Goal: Information Seeking & Learning: Find specific fact

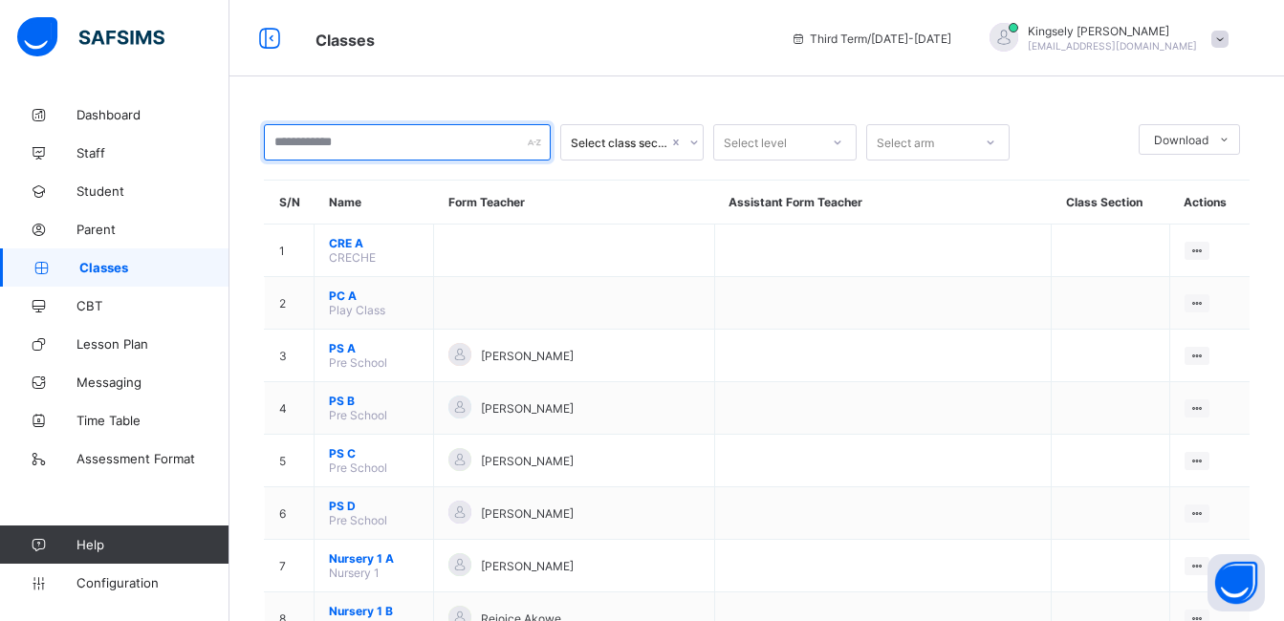
click at [363, 137] on input "text" at bounding box center [407, 142] width 287 height 36
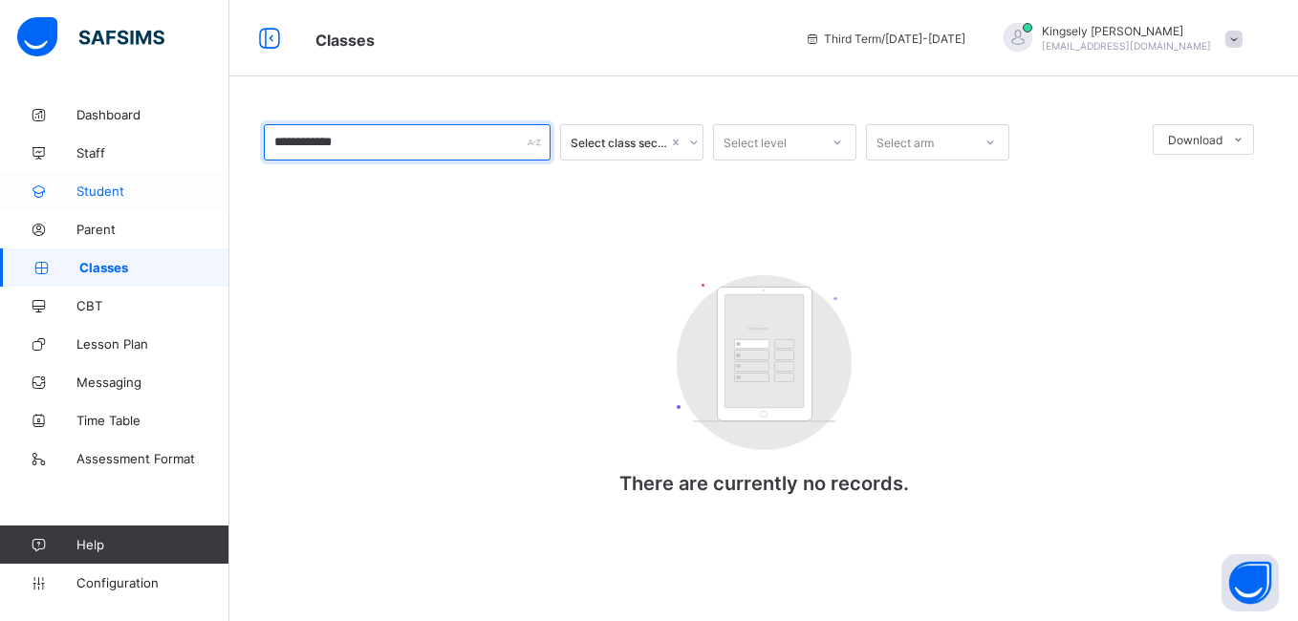
type input "**********"
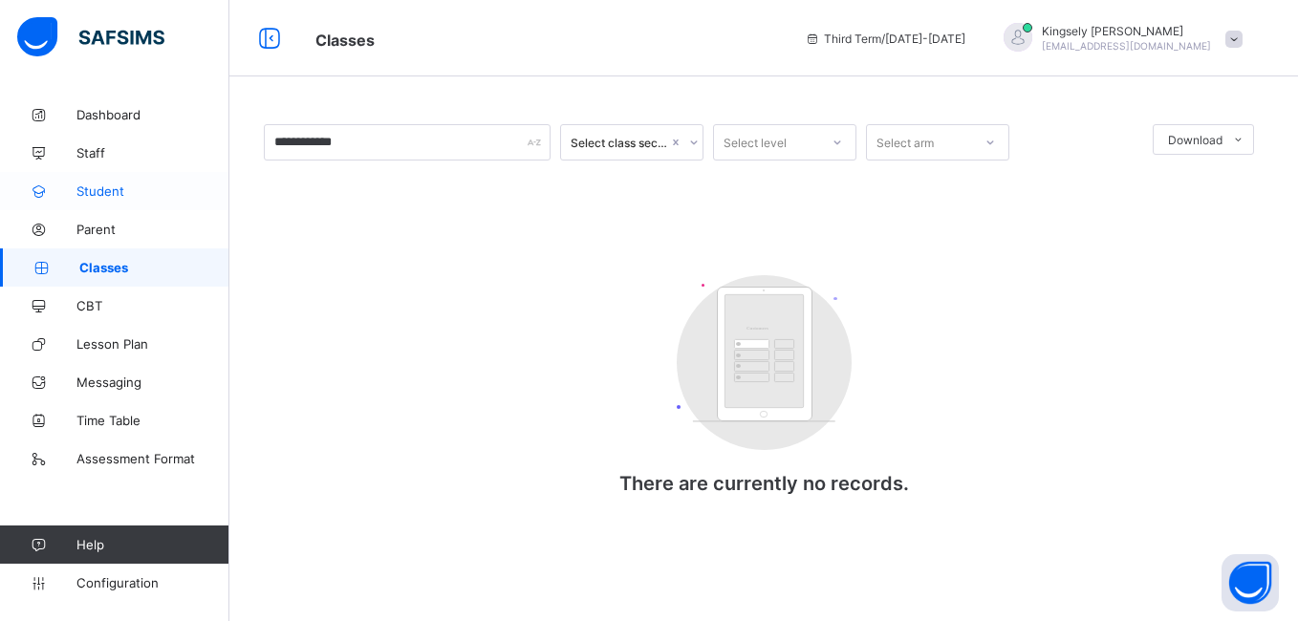
click at [105, 178] on link "Student" at bounding box center [114, 191] width 229 height 38
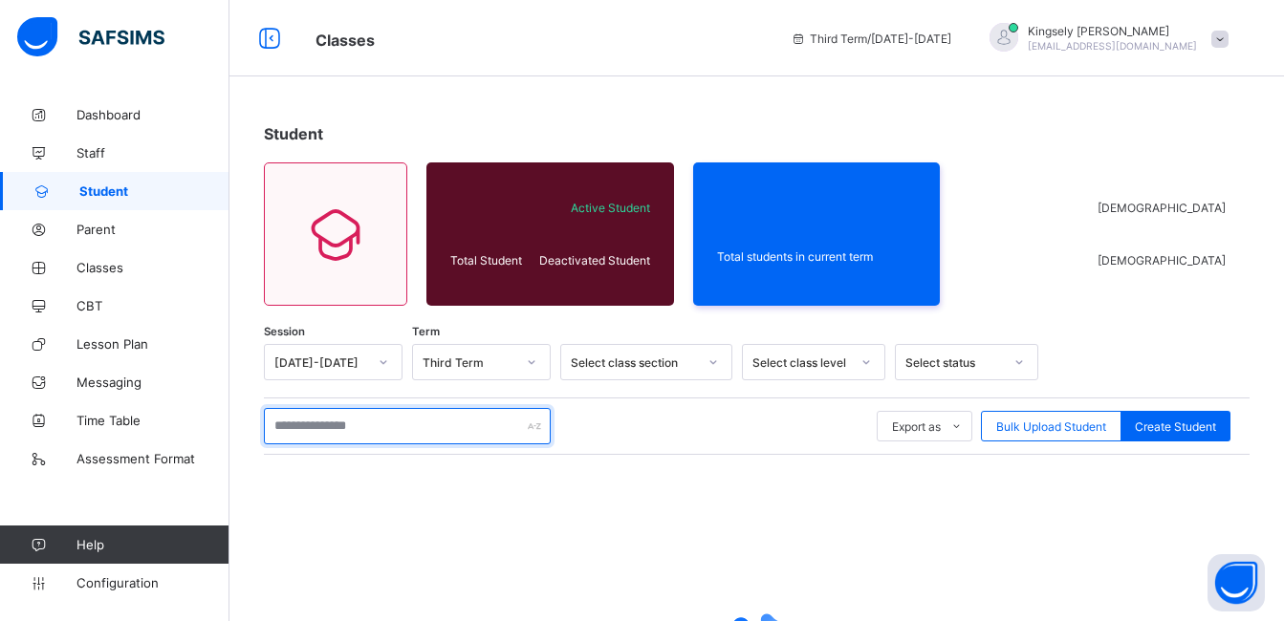
click at [362, 424] on input "text" at bounding box center [407, 426] width 287 height 36
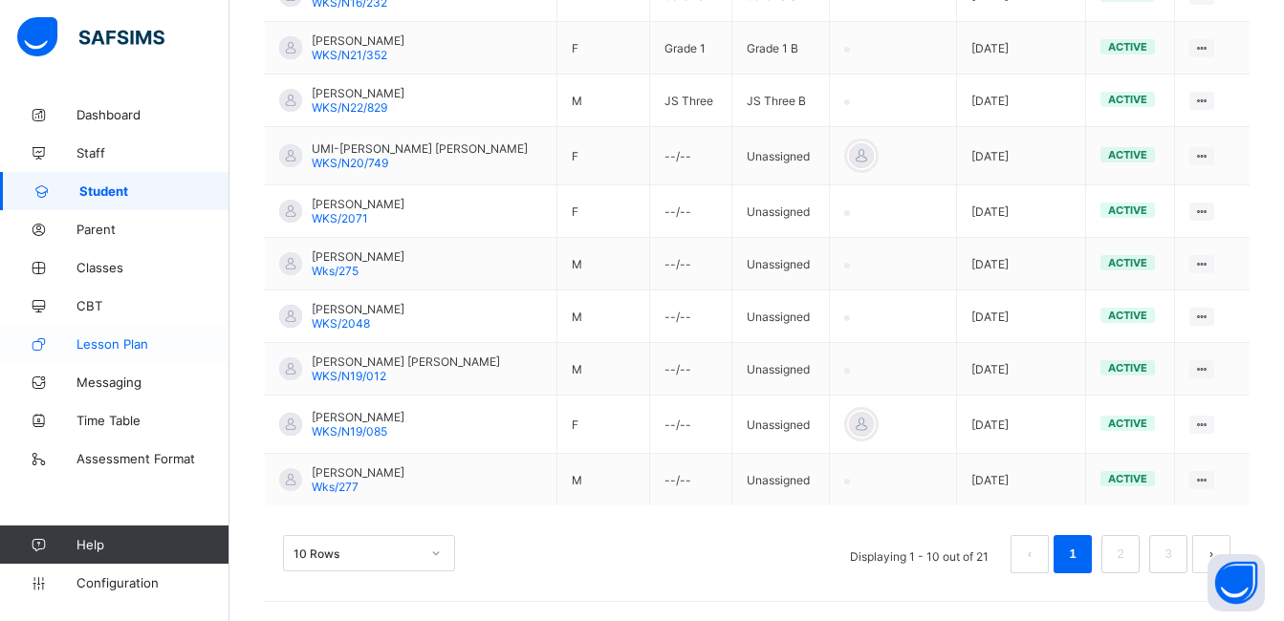
scroll to position [420, 0]
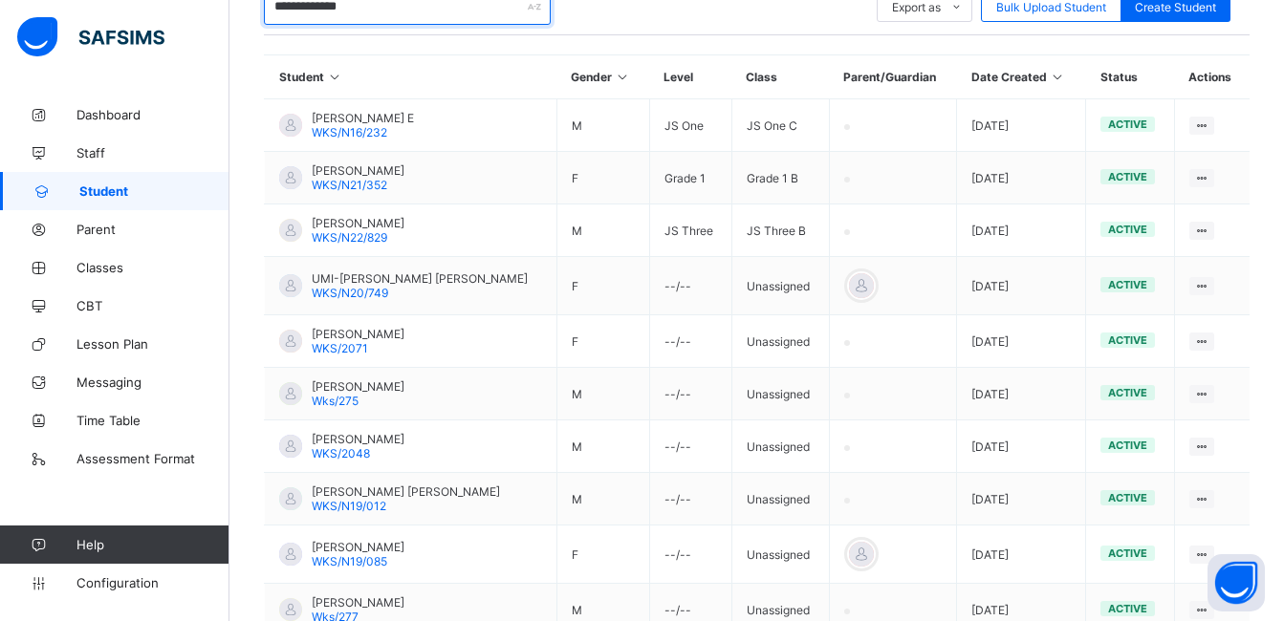
click at [366, 5] on input "**********" at bounding box center [407, 7] width 287 height 36
type input "*"
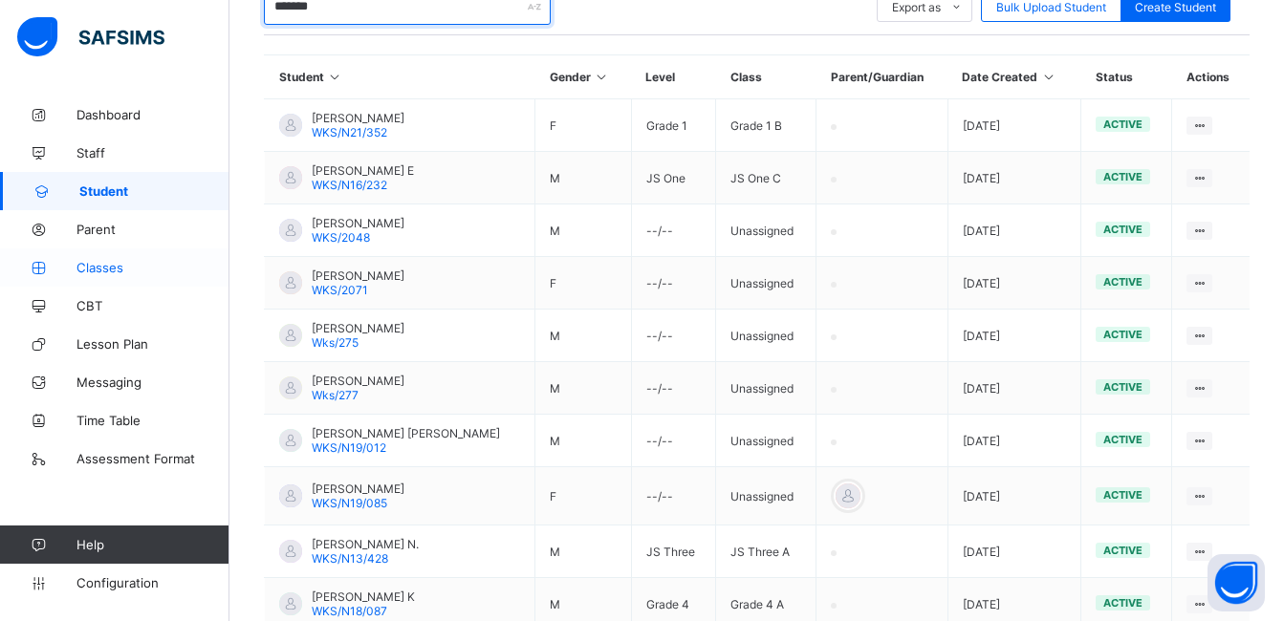
type input "*******"
click at [109, 278] on link "Classes" at bounding box center [114, 268] width 229 height 38
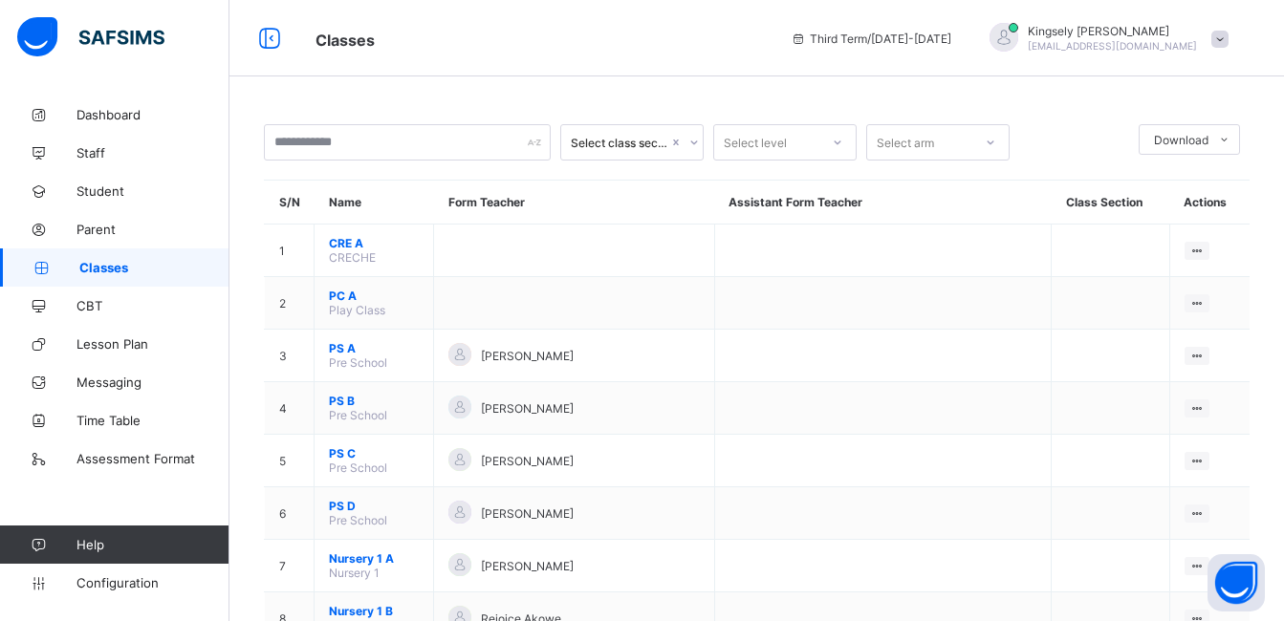
click at [1229, 38] on span at bounding box center [1219, 39] width 17 height 17
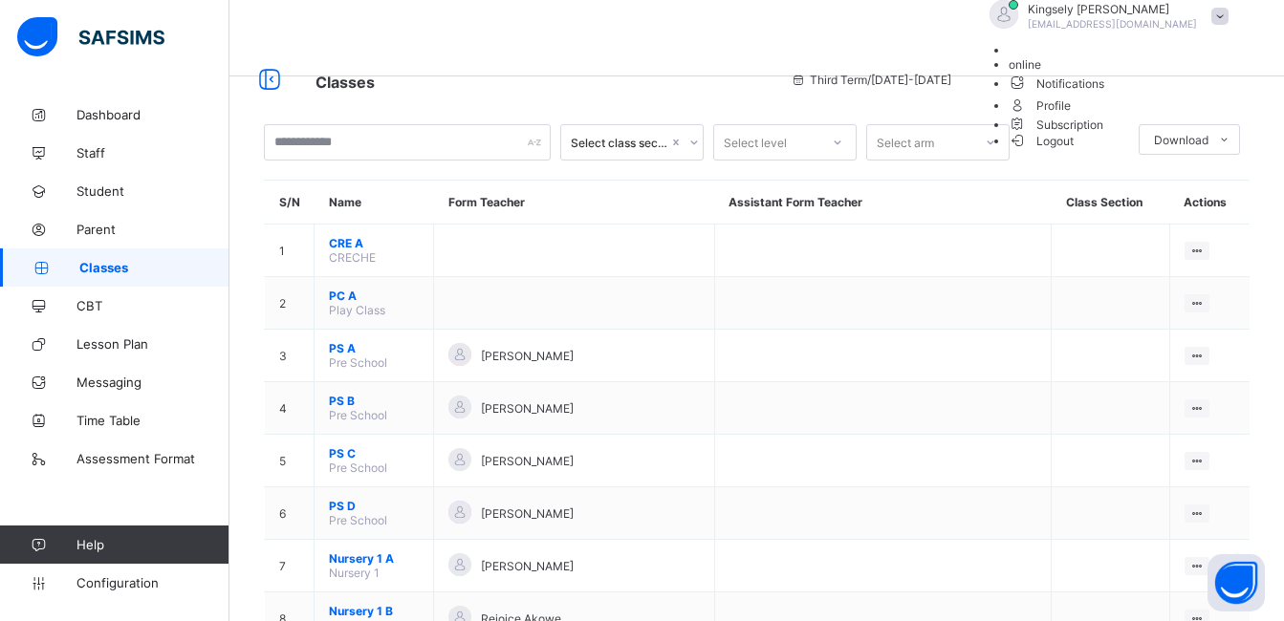
click at [1075, 151] on span "Logout" at bounding box center [1042, 141] width 66 height 20
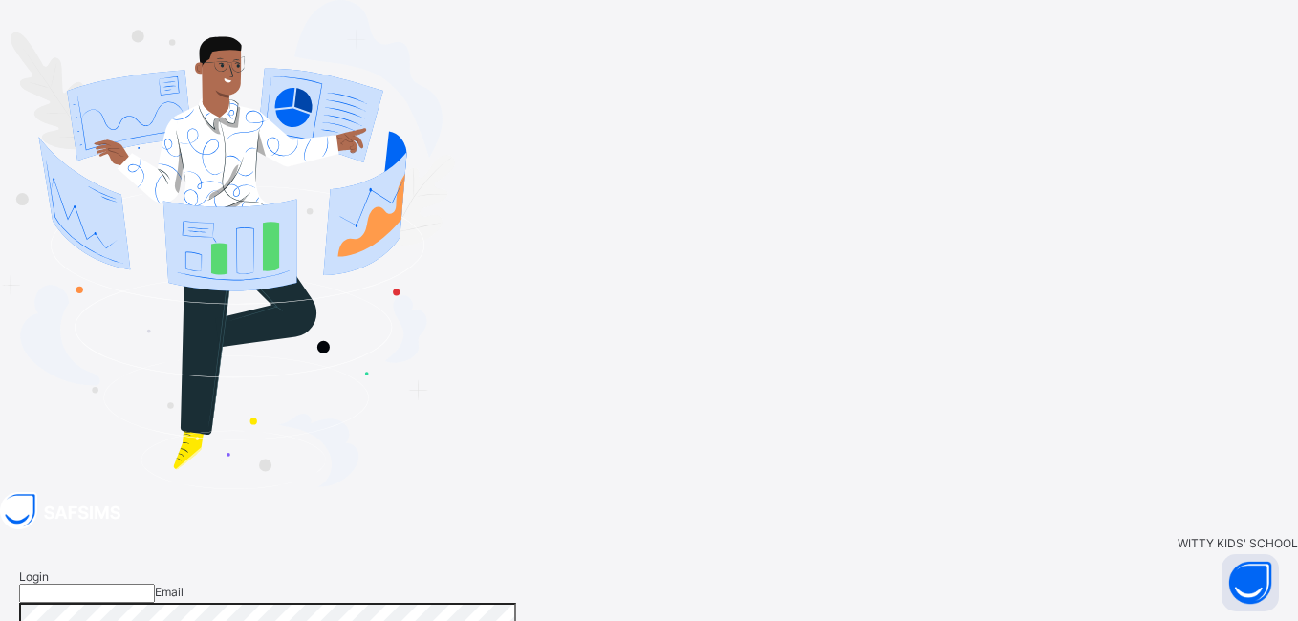
type input "**********"
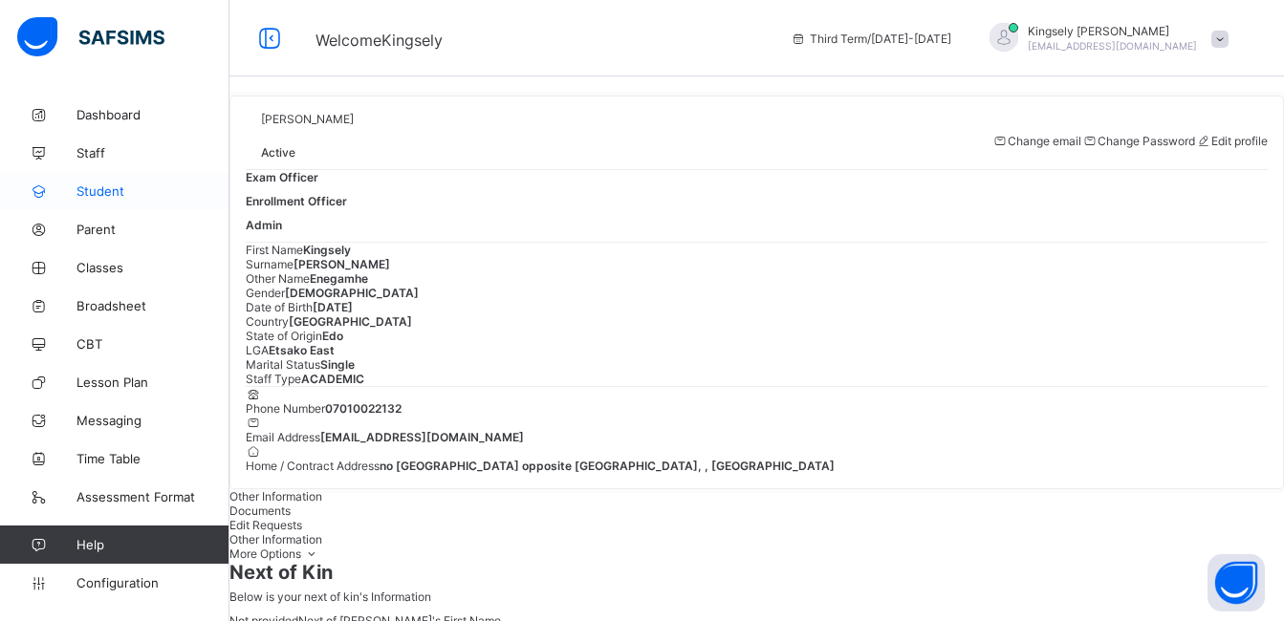
click at [98, 184] on span "Student" at bounding box center [152, 191] width 153 height 15
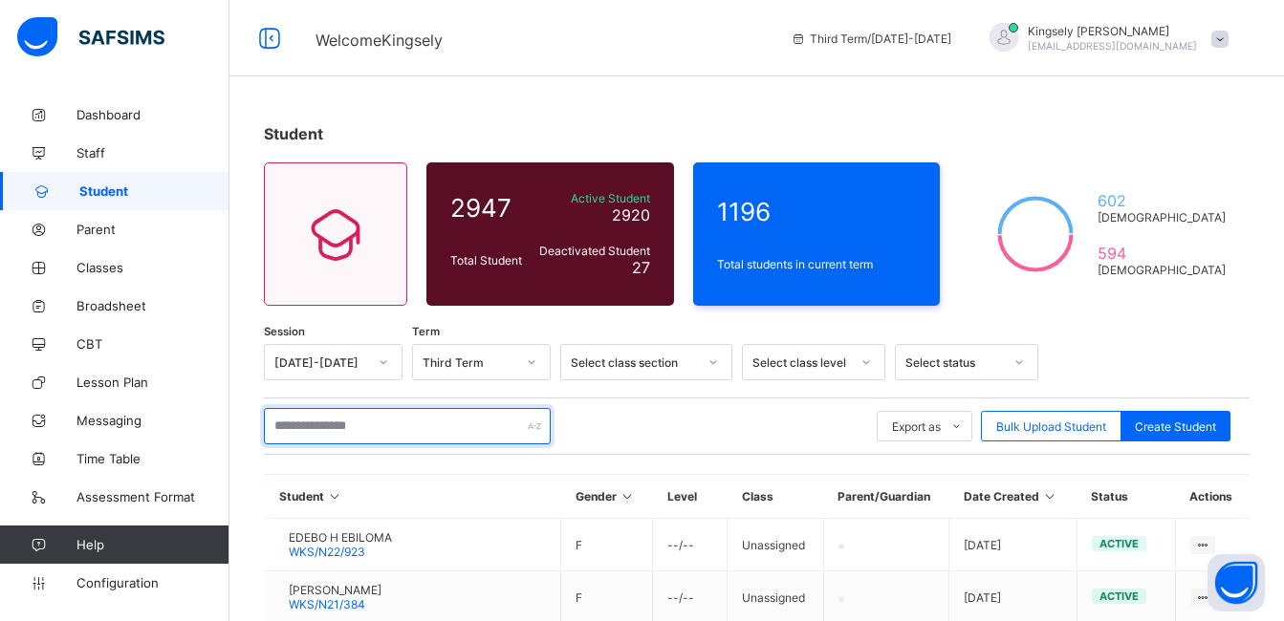
click at [399, 429] on input "text" at bounding box center [407, 426] width 287 height 36
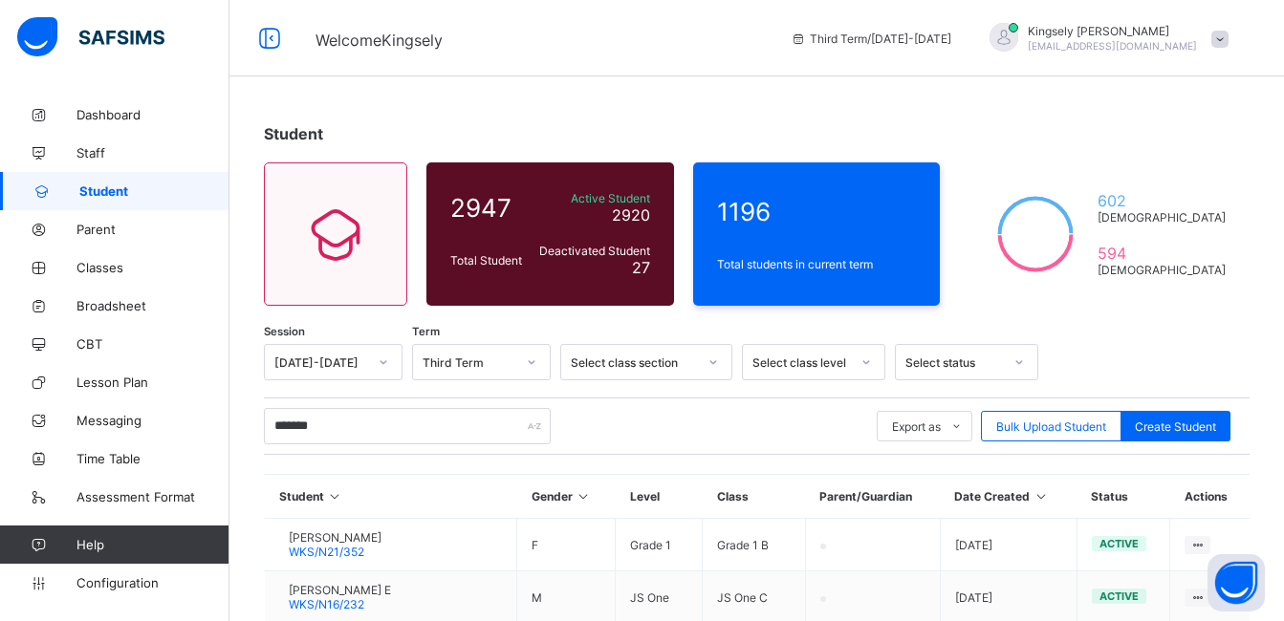
click at [506, 486] on th "Student" at bounding box center [391, 497] width 252 height 44
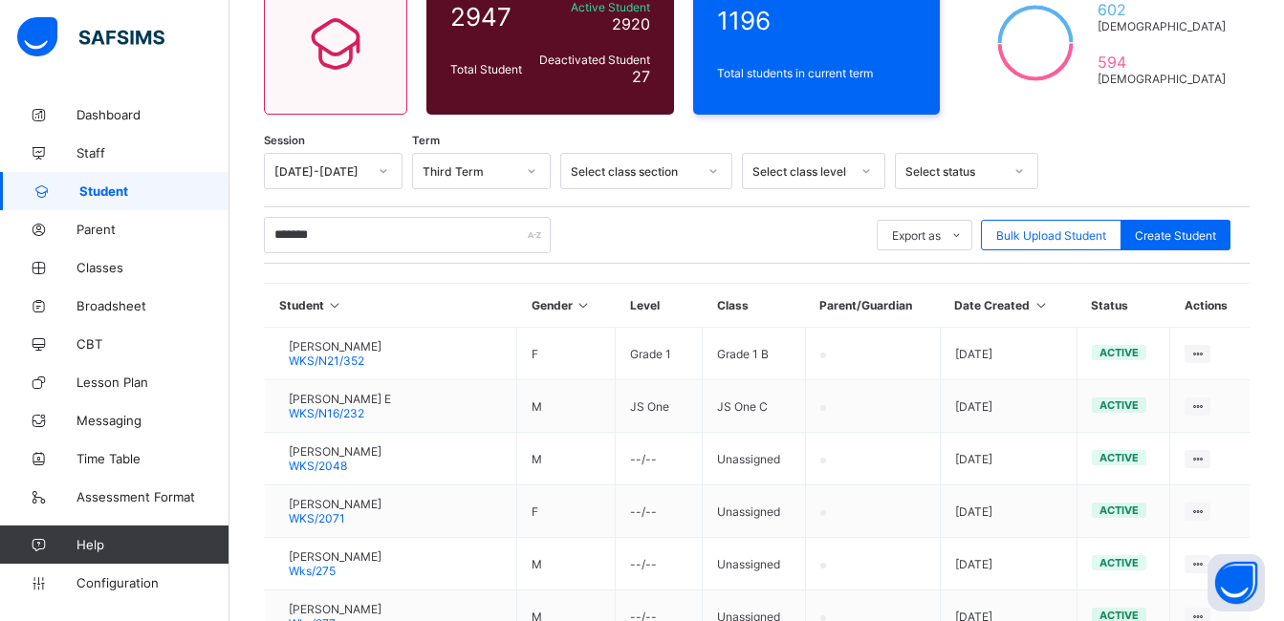
scroll to position [229, 0]
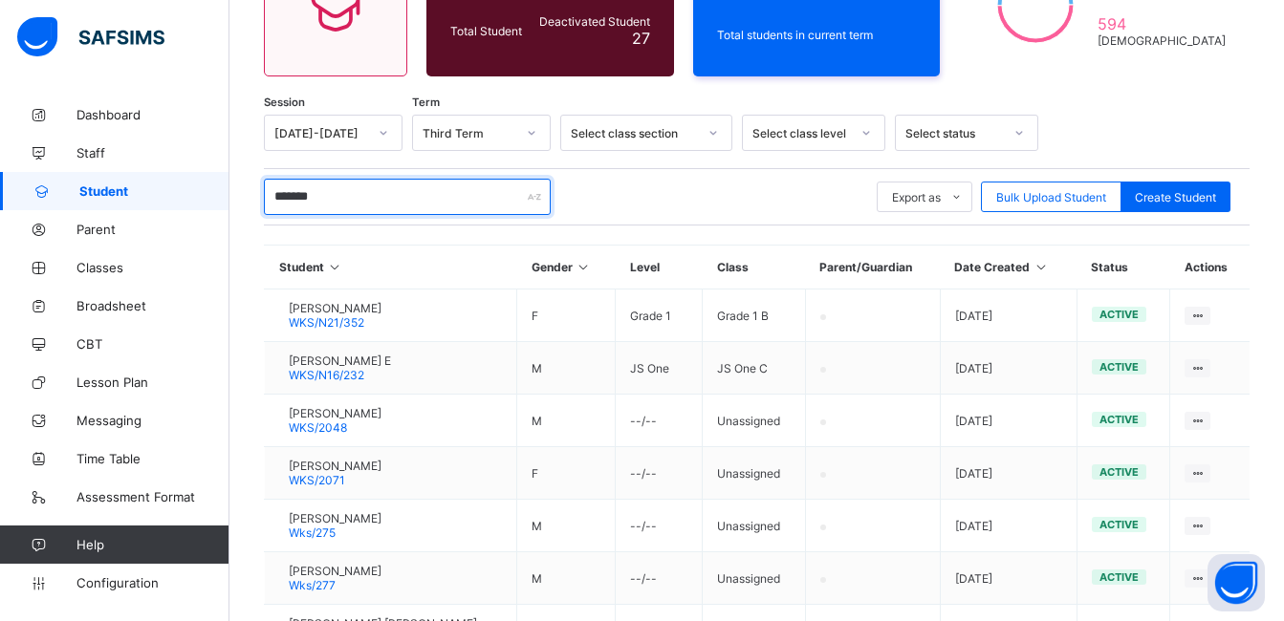
click at [359, 211] on input "*******" at bounding box center [407, 197] width 287 height 36
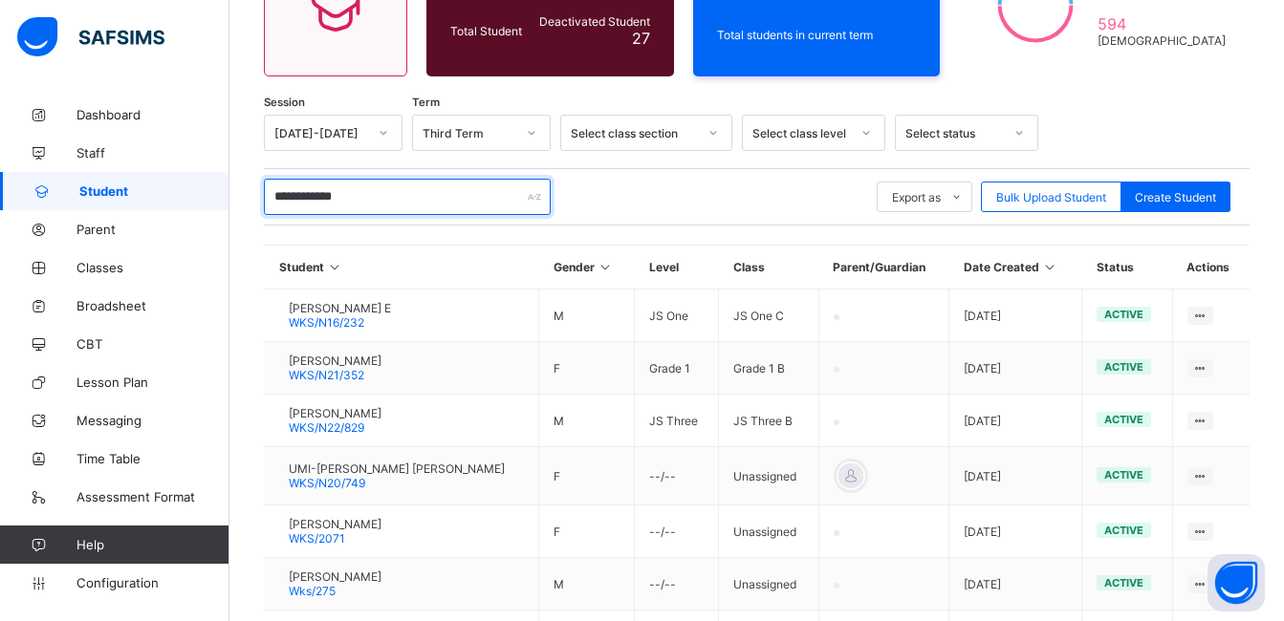
type input "**********"
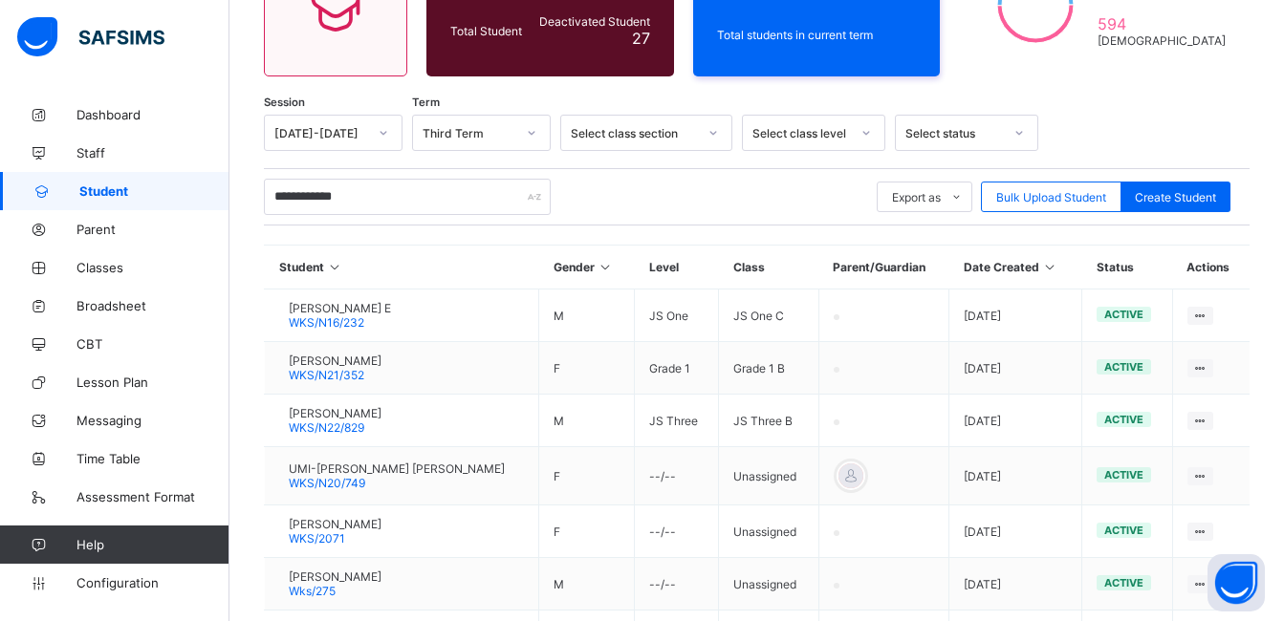
click at [413, 249] on th "Student" at bounding box center [402, 268] width 274 height 44
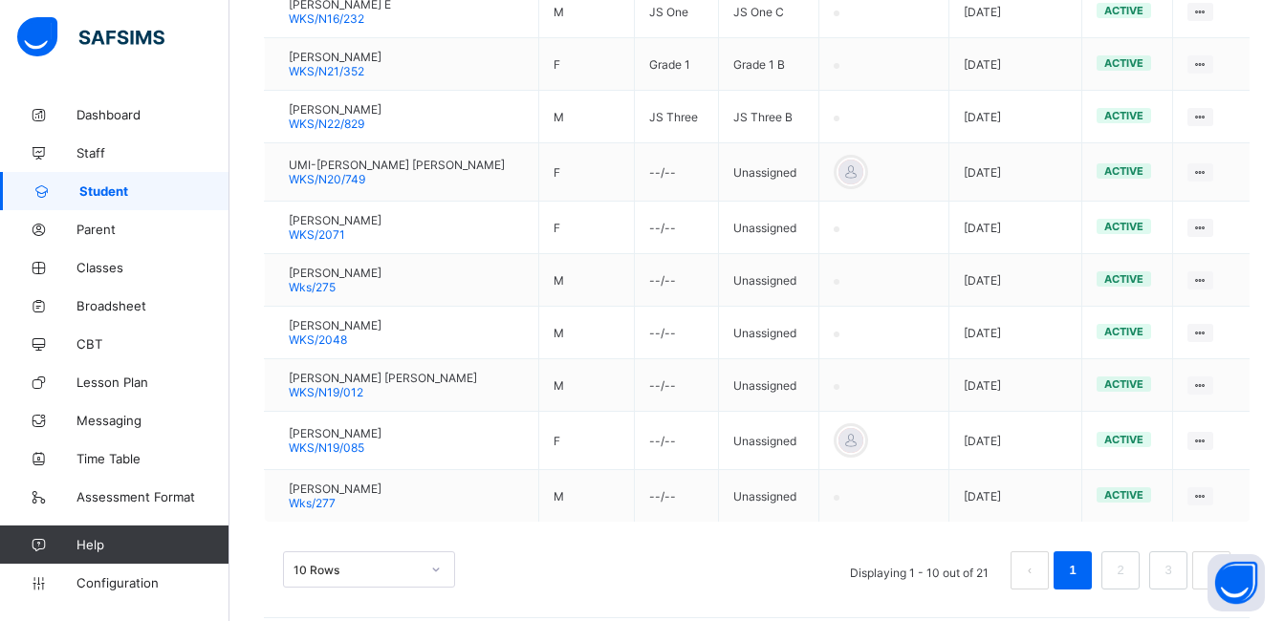
scroll to position [535, 0]
click at [1129, 564] on link "2" at bounding box center [1120, 568] width 18 height 25
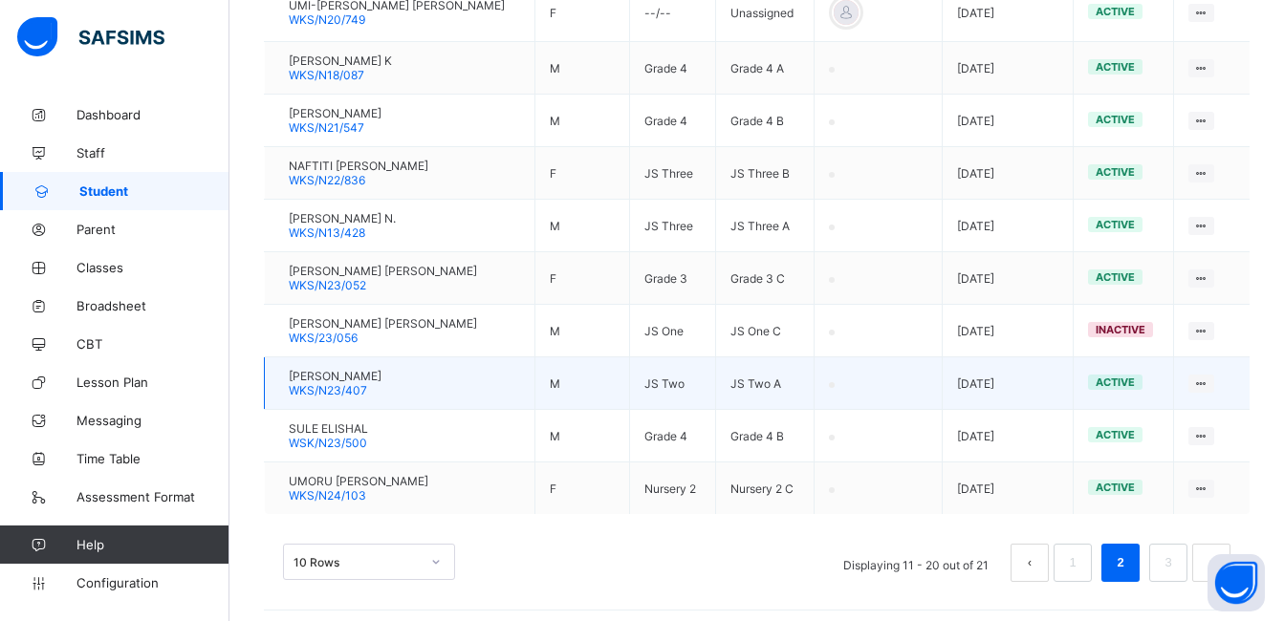
click at [355, 381] on span "[PERSON_NAME]" at bounding box center [335, 376] width 93 height 14
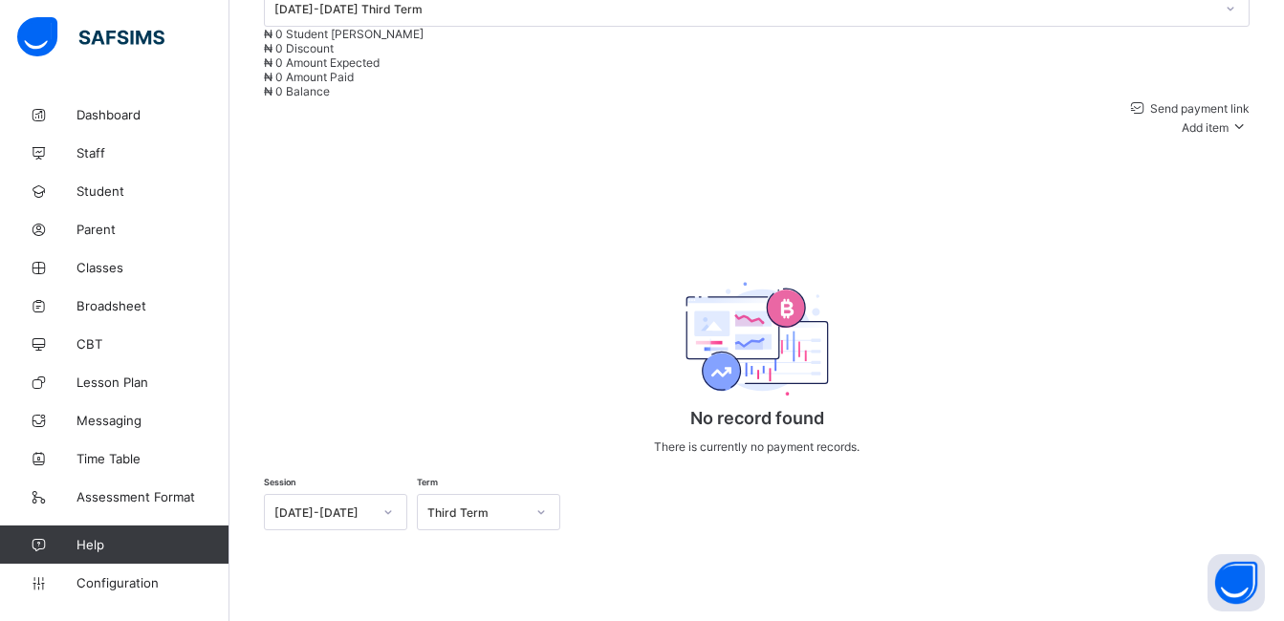
scroll to position [535, 0]
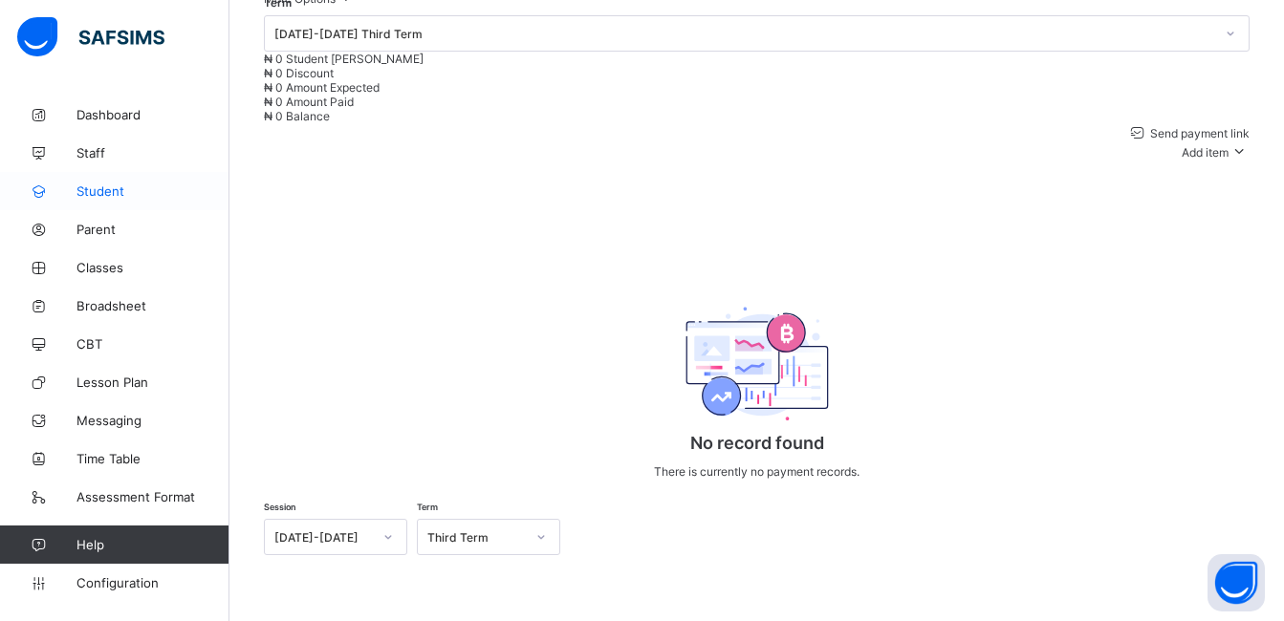
click at [94, 196] on span "Student" at bounding box center [152, 191] width 153 height 15
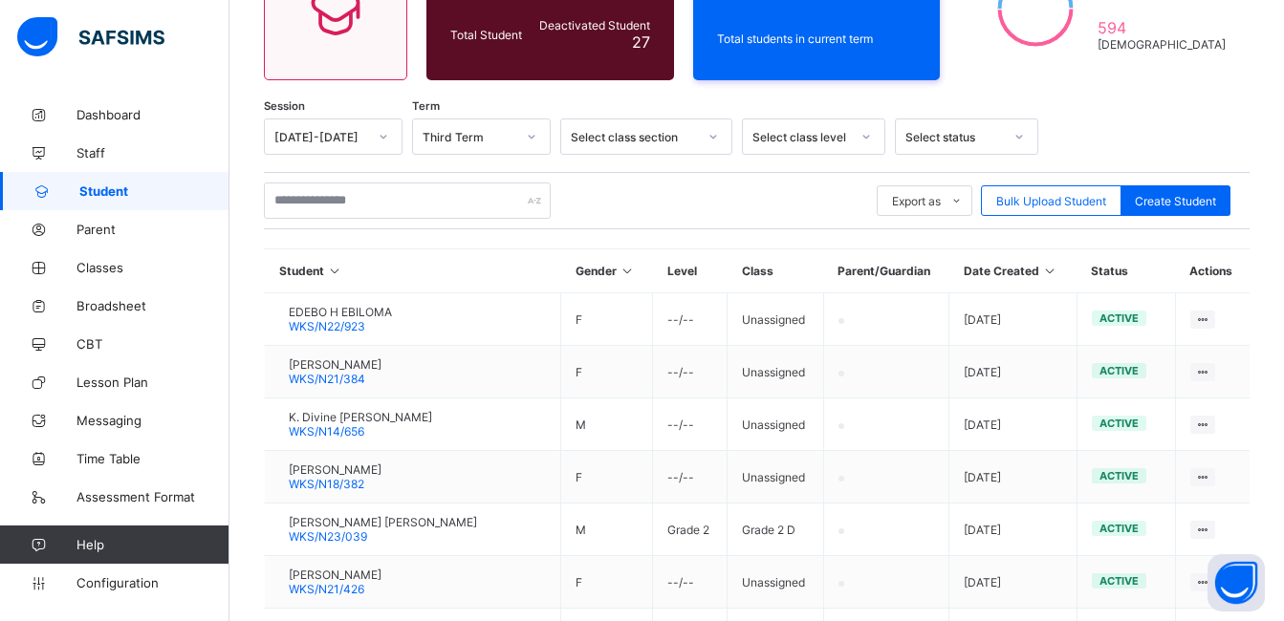
scroll to position [535, 0]
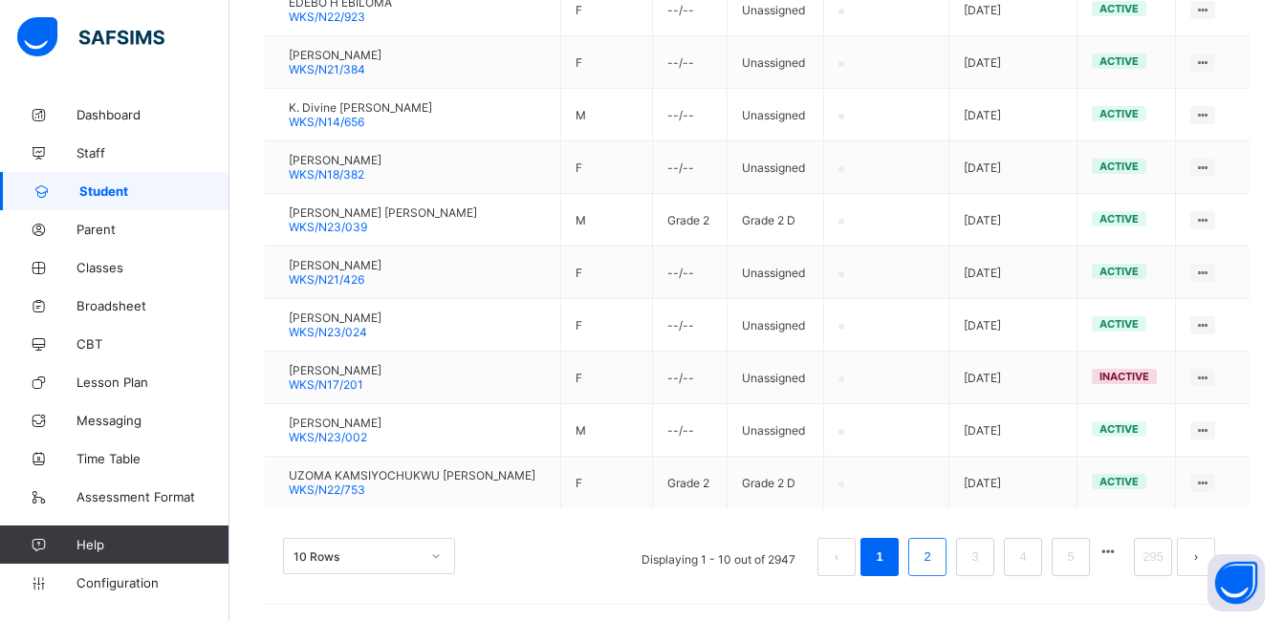
click at [935, 547] on link "2" at bounding box center [927, 557] width 18 height 25
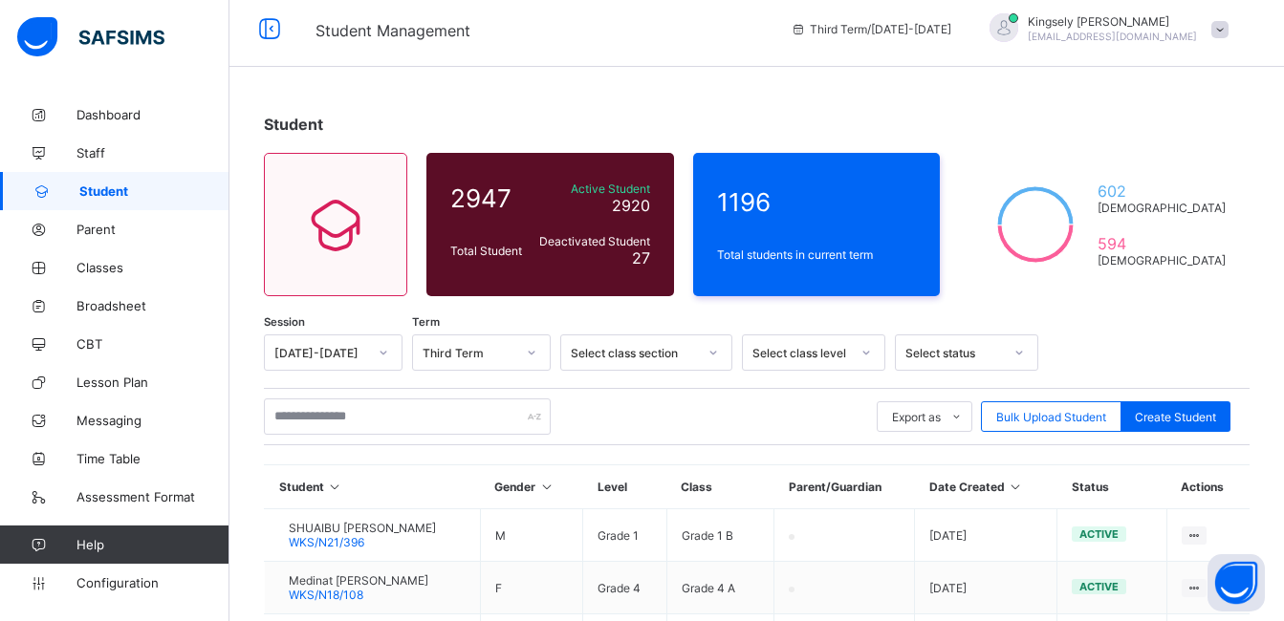
scroll to position [0, 0]
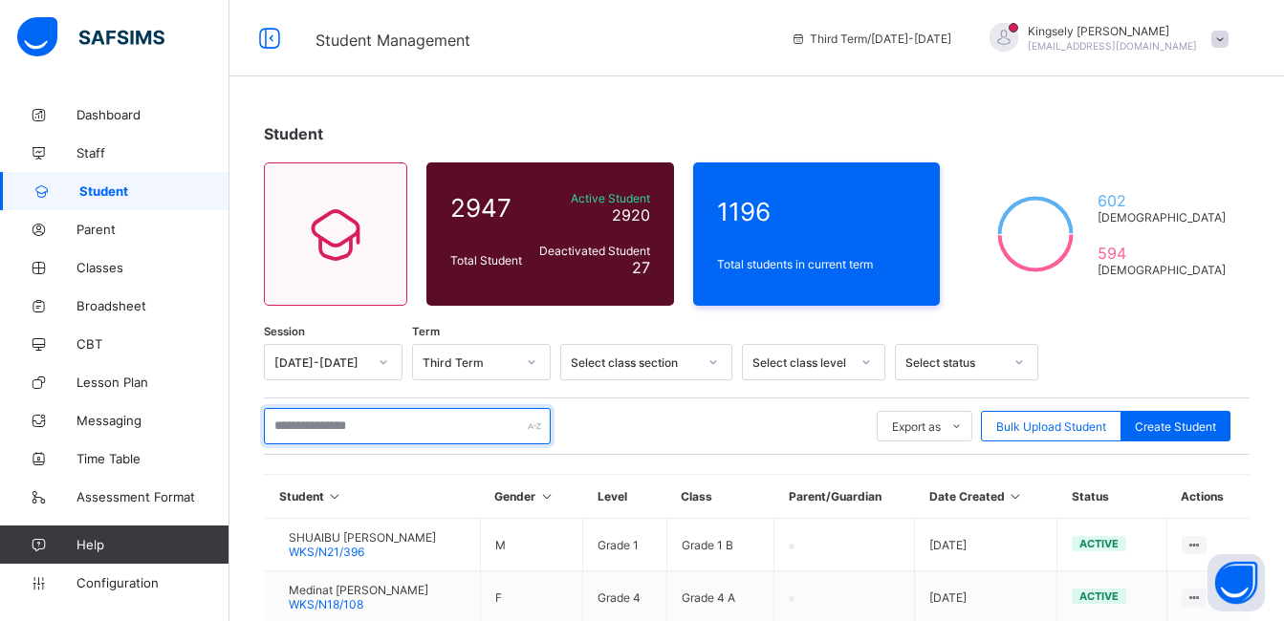
click at [358, 422] on input "text" at bounding box center [407, 426] width 287 height 36
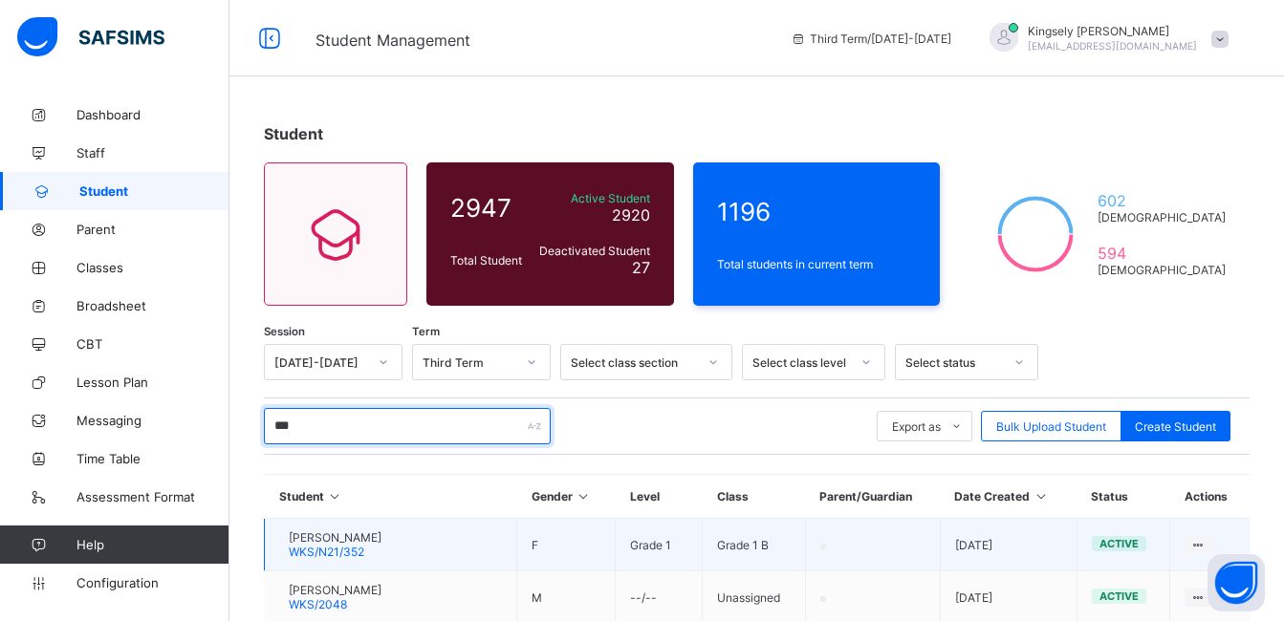
type input "***"
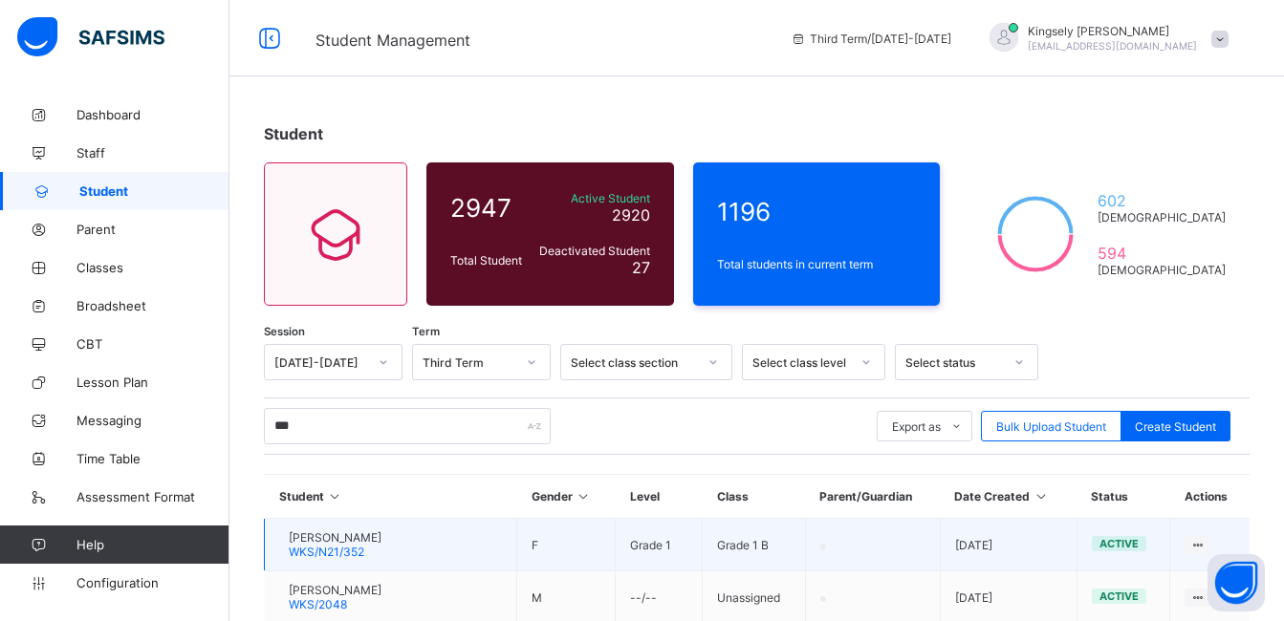
click at [358, 555] on span "WKS/N21/352" at bounding box center [327, 552] width 76 height 14
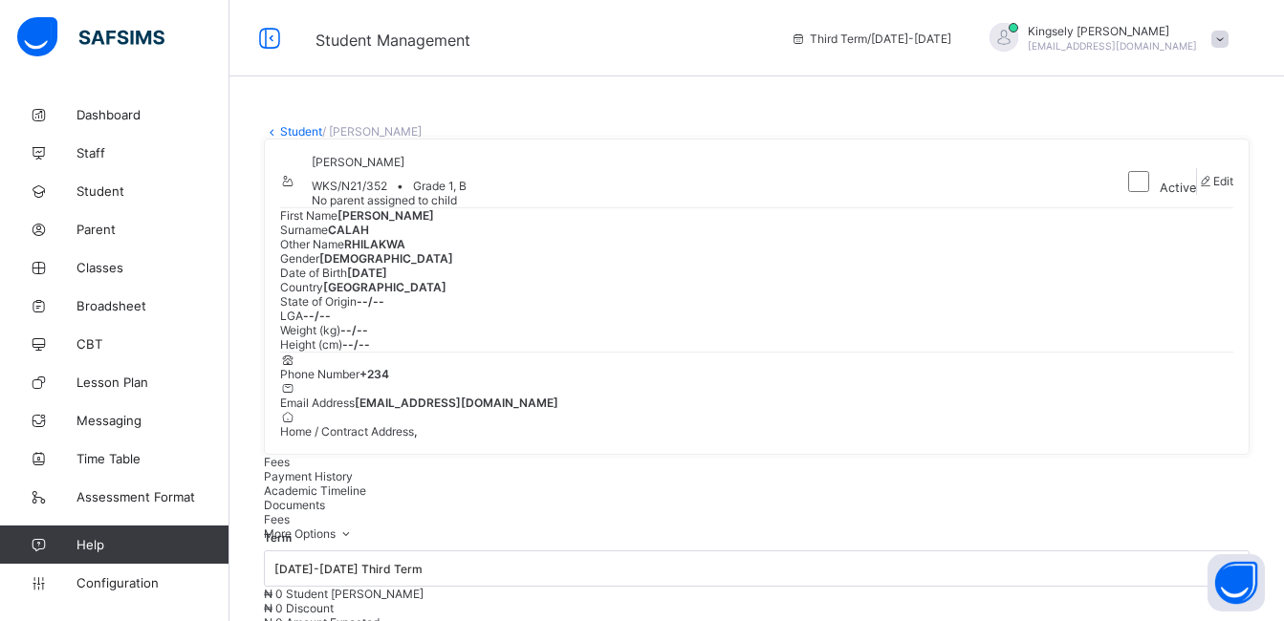
click at [277, 131] on icon at bounding box center [272, 131] width 16 height 14
click at [297, 128] on link "Student" at bounding box center [301, 131] width 42 height 14
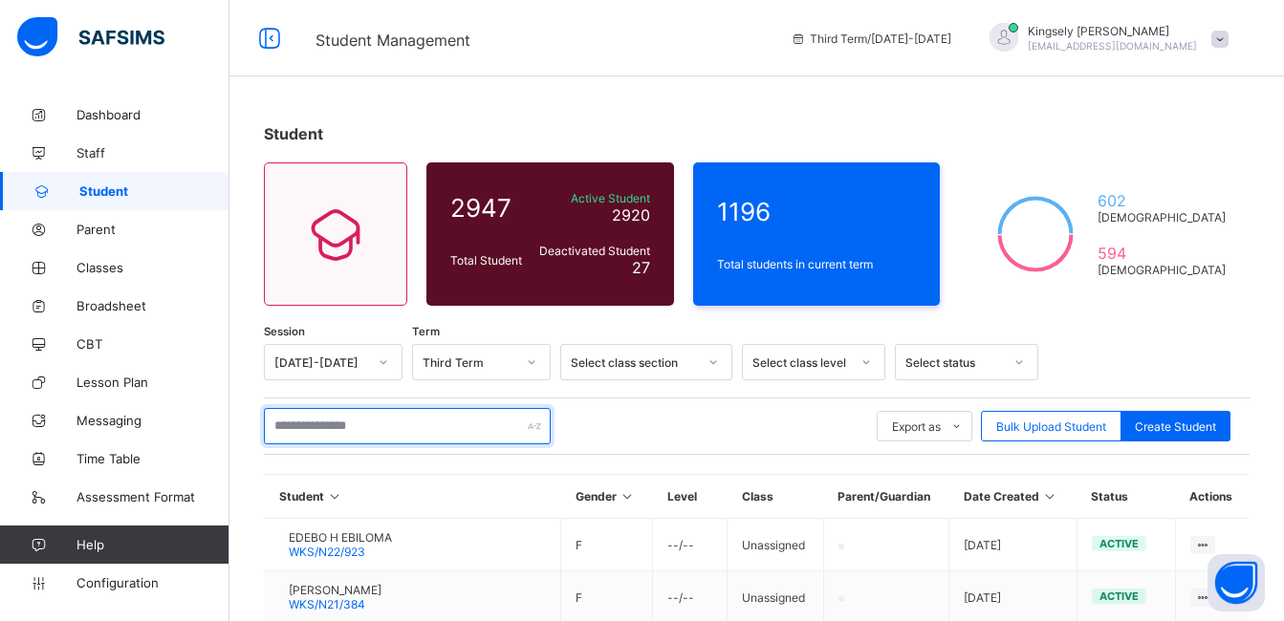
click at [363, 430] on input "text" at bounding box center [407, 426] width 287 height 36
type input "*"
type input "****"
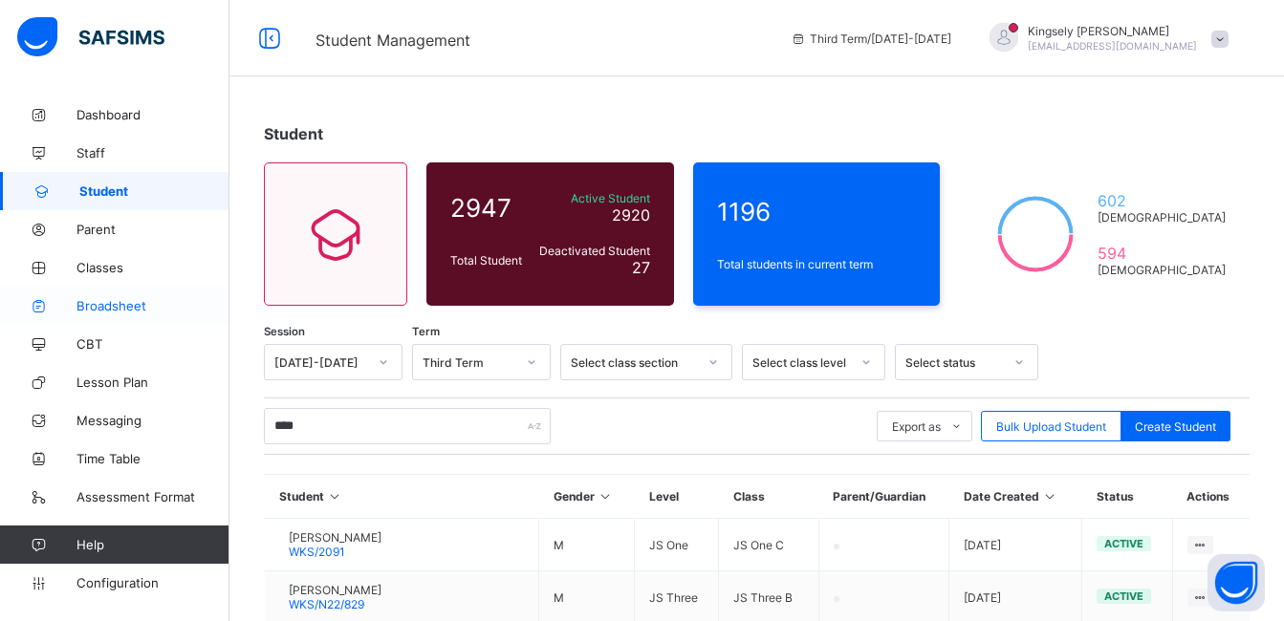
click at [109, 304] on span "Broadsheet" at bounding box center [152, 305] width 153 height 15
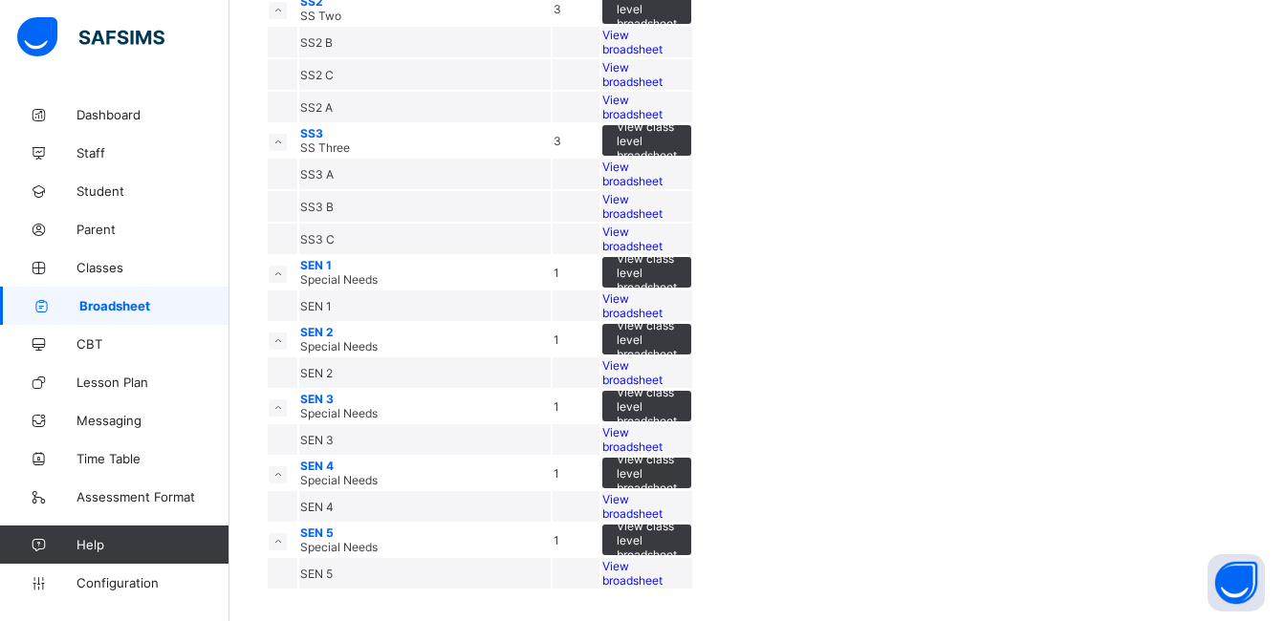
scroll to position [2945, 0]
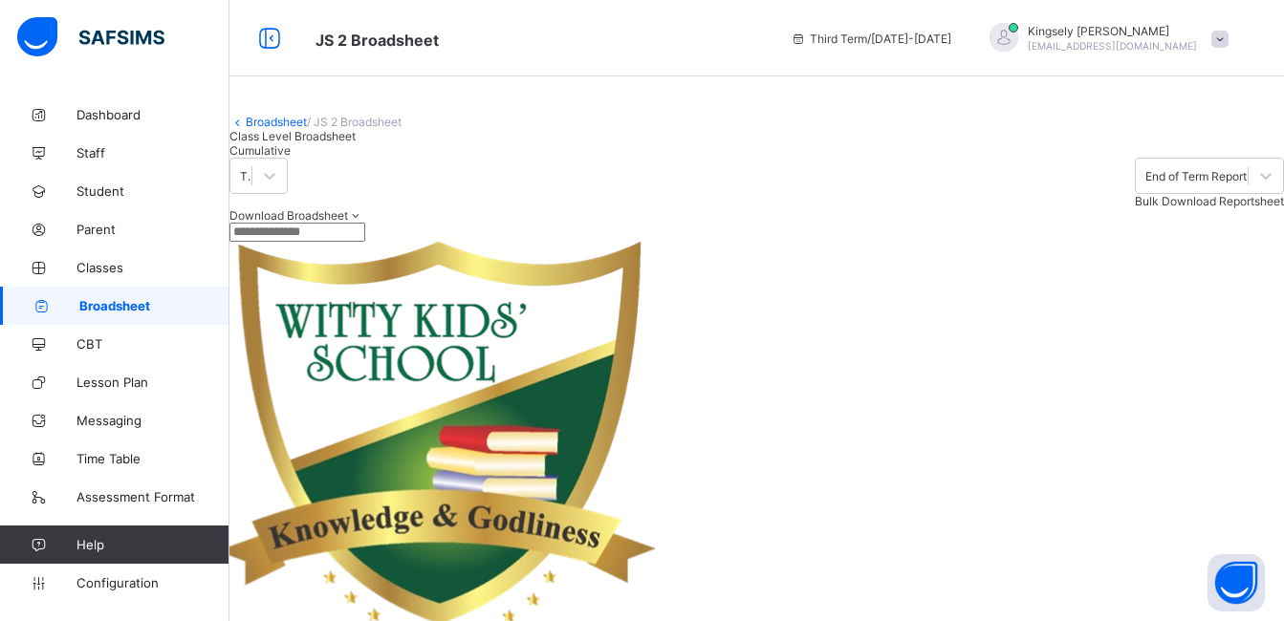
click at [755, 223] on div "Download Broadsheet PDF Excel sheet" at bounding box center [756, 215] width 1055 height 14
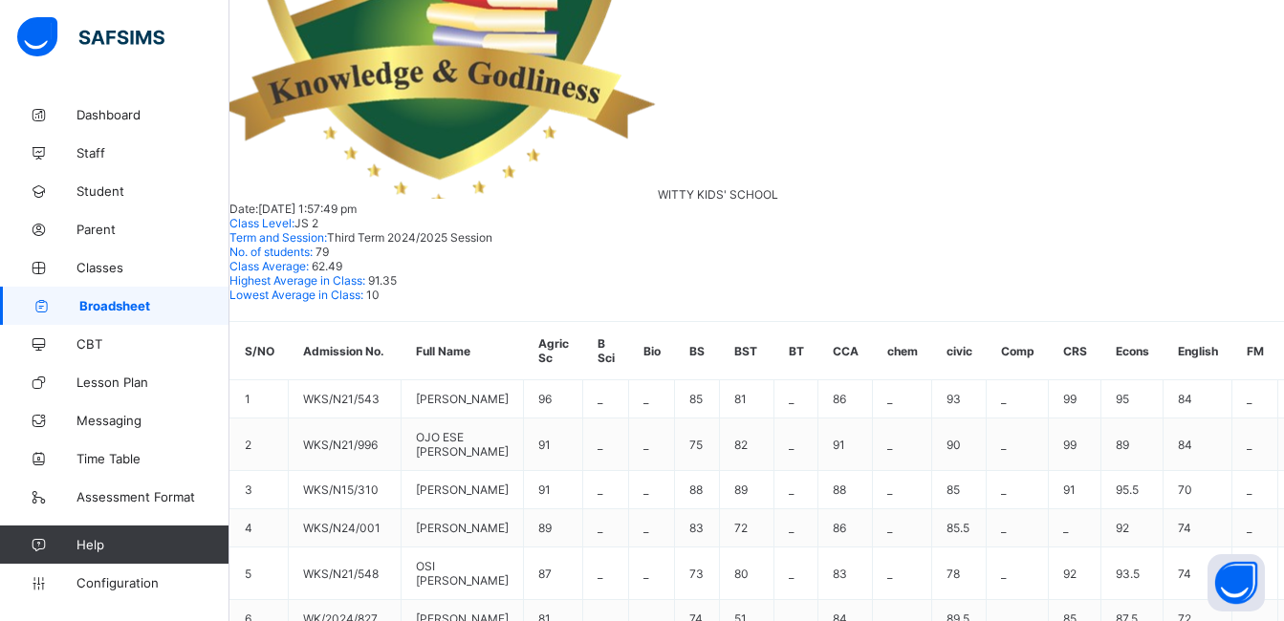
scroll to position [1731, 0]
drag, startPoint x: 375, startPoint y: 76, endPoint x: 298, endPoint y: 76, distance: 76.5
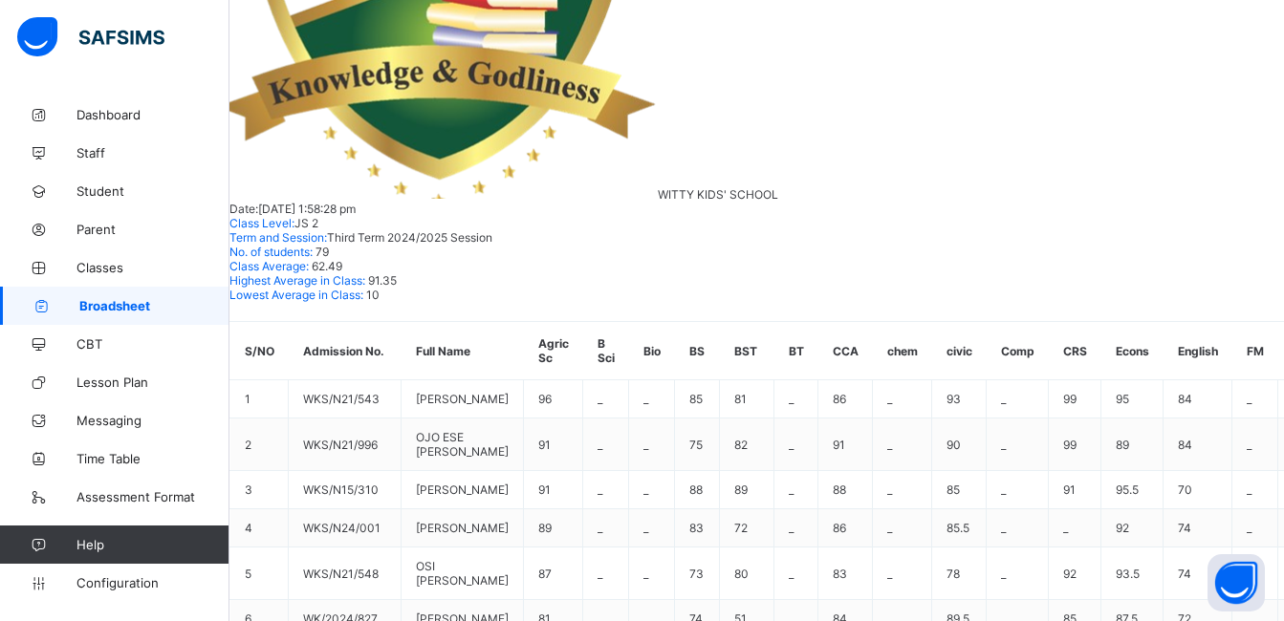
copy div "WKS/N23/407"
